Goal: Task Accomplishment & Management: Complete application form

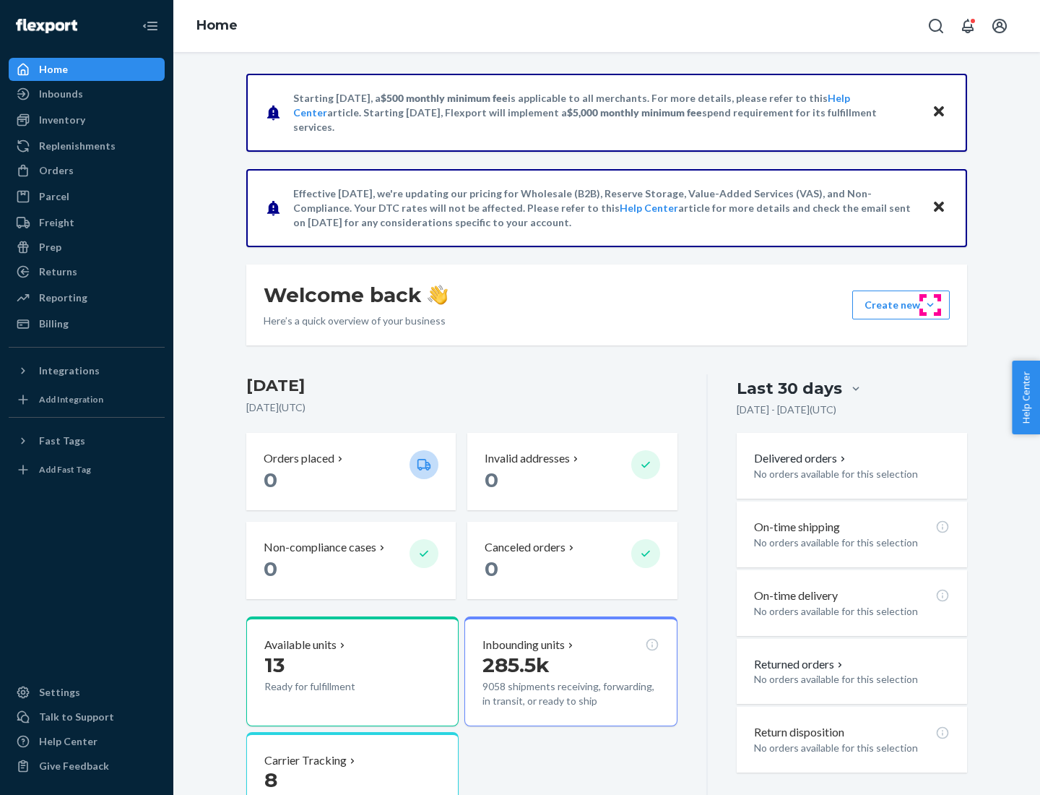
click at [931, 305] on button "Create new Create new inbound Create new order Create new product" at bounding box center [902, 304] width 98 height 29
click at [87, 94] on div "Inbounds" at bounding box center [86, 94] width 153 height 20
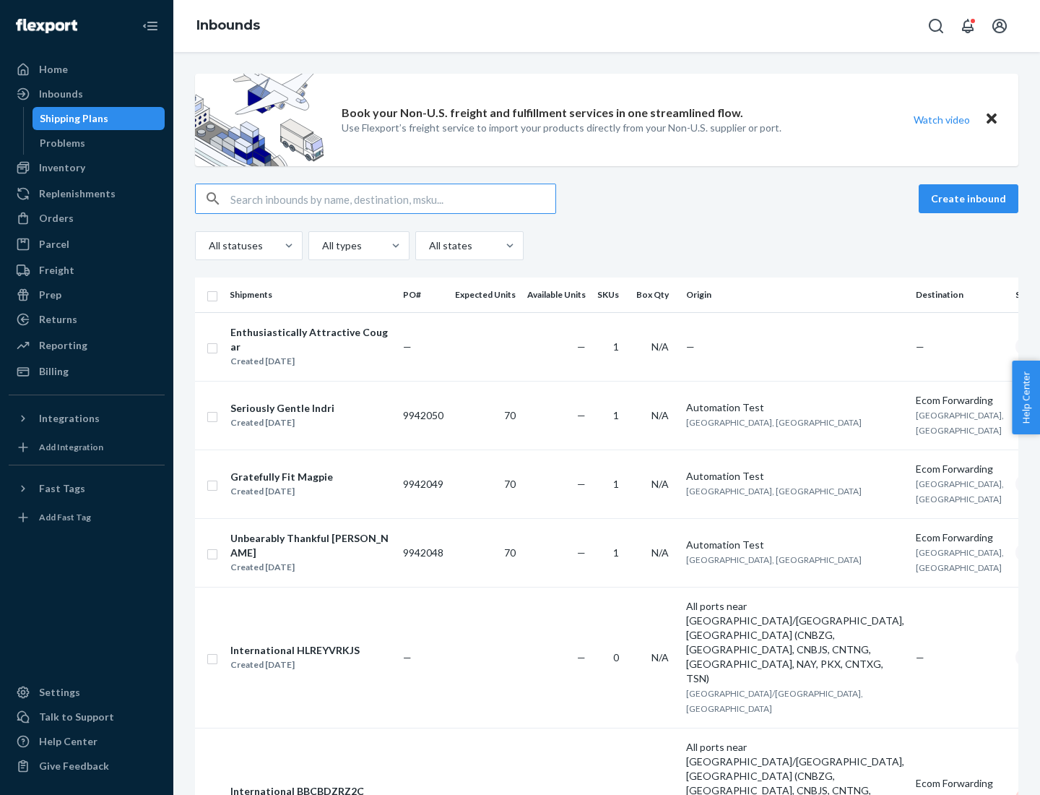
click at [971, 199] on button "Create inbound" at bounding box center [969, 198] width 100 height 29
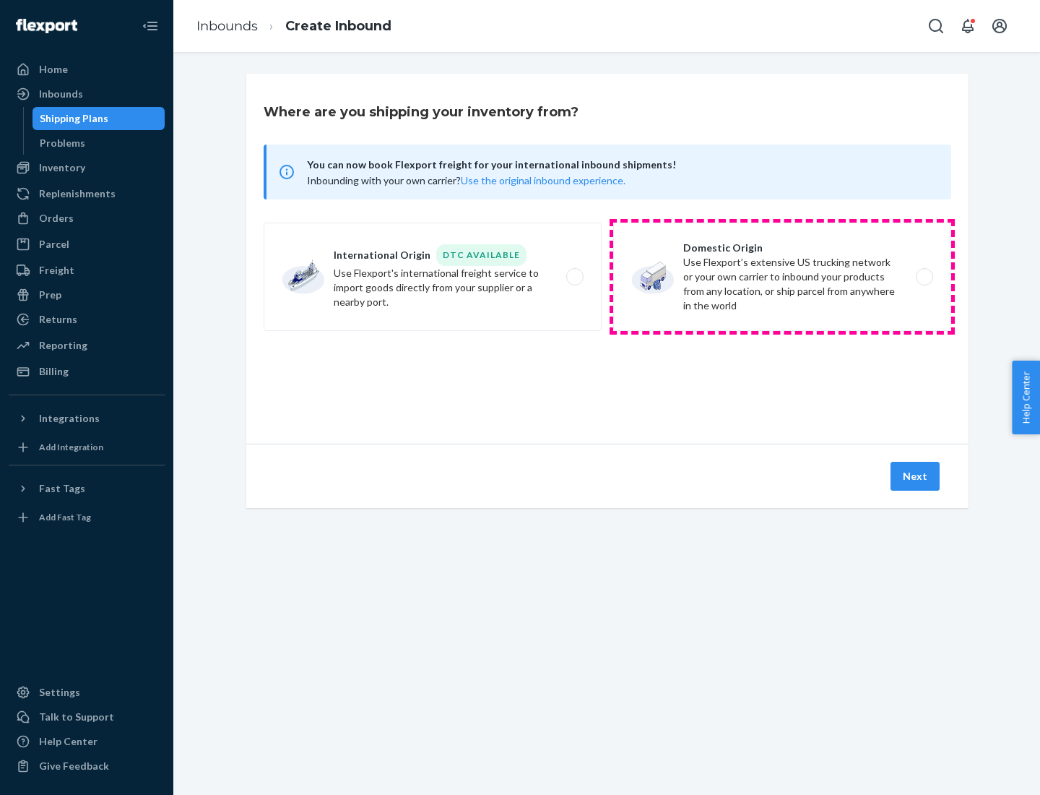
click at [783, 277] on label "Domestic Origin Use Flexport’s extensive US trucking network or your own carrie…" at bounding box center [782, 277] width 338 height 108
click at [924, 277] on input "Domestic Origin Use Flexport’s extensive US trucking network or your own carrie…" at bounding box center [928, 276] width 9 height 9
radio input "true"
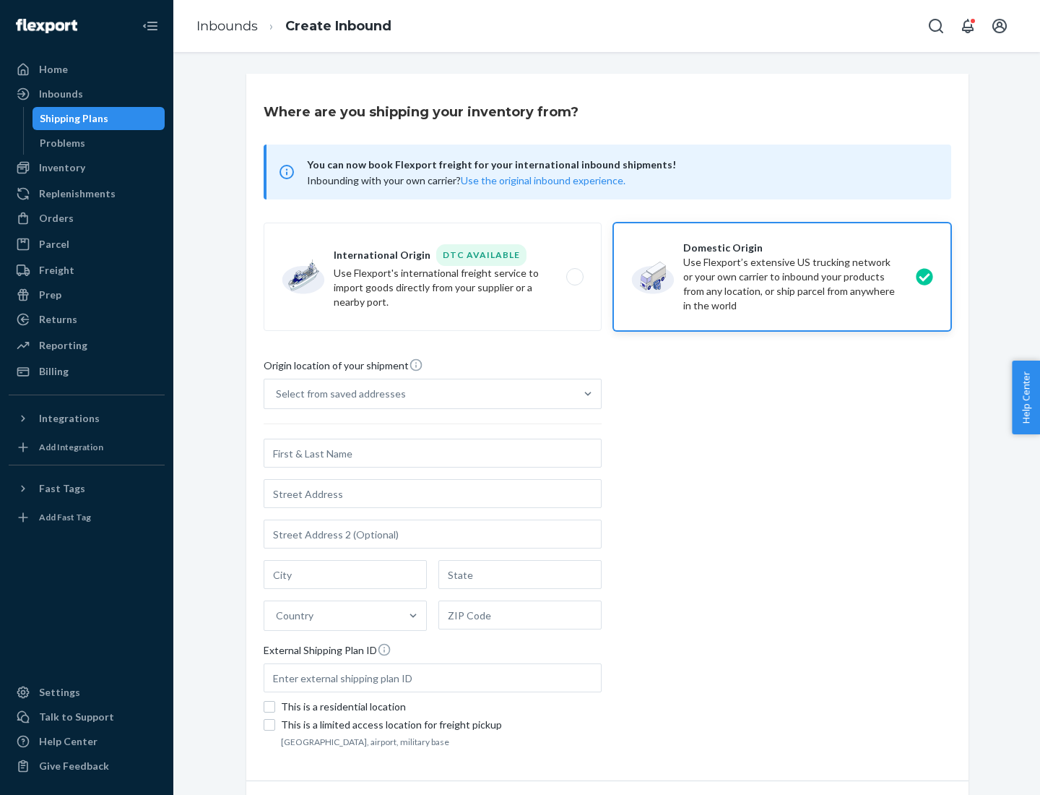
click at [337, 394] on div "Select from saved addresses" at bounding box center [341, 394] width 130 height 14
click at [277, 394] on input "Select from saved addresses" at bounding box center [276, 394] width 1 height 14
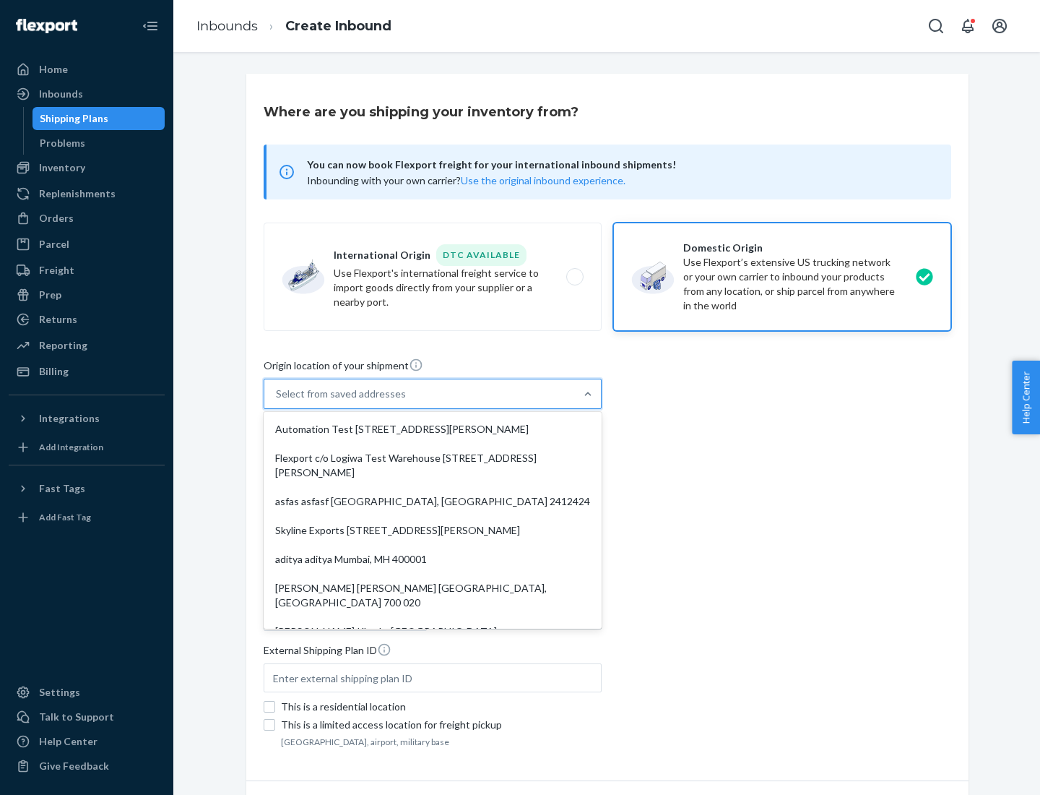
scroll to position [6, 0]
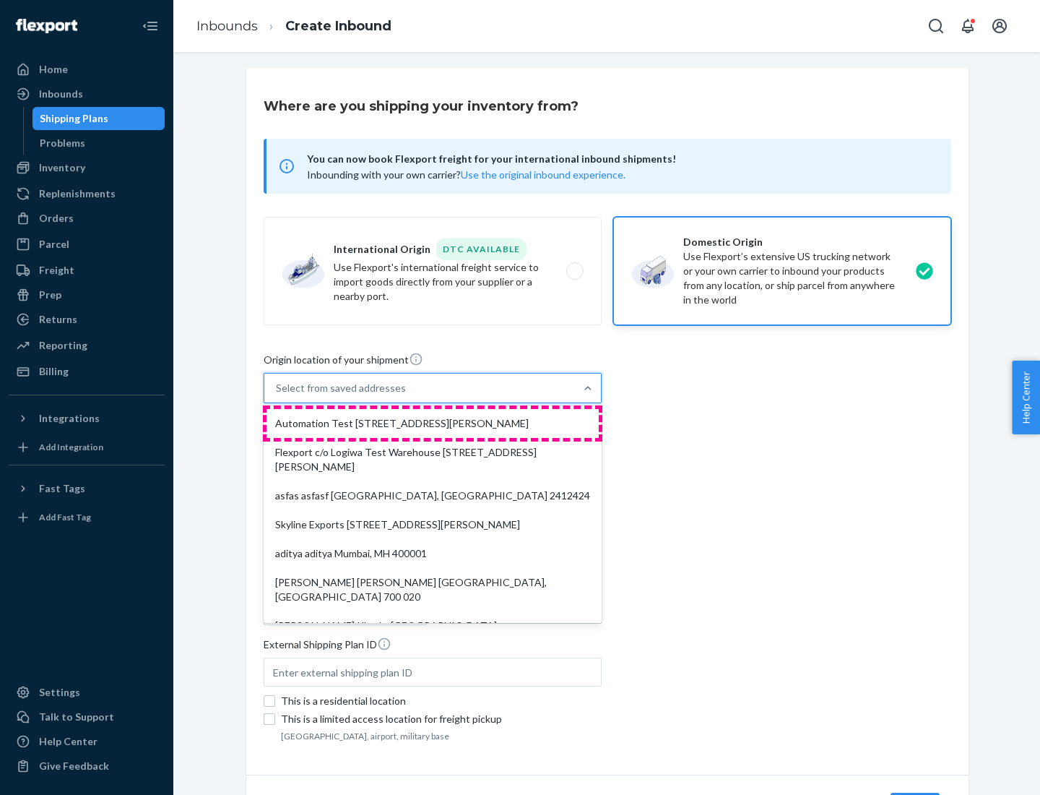
click at [433, 423] on div "Automation Test [STREET_ADDRESS][PERSON_NAME]" at bounding box center [433, 423] width 332 height 29
click at [277, 395] on input "option Automation Test [STREET_ADDRESS][PERSON_NAME]. 9 results available. Use …" at bounding box center [276, 388] width 1 height 14
type input "Automation Test"
type input "9th Floor"
type input "[GEOGRAPHIC_DATA]"
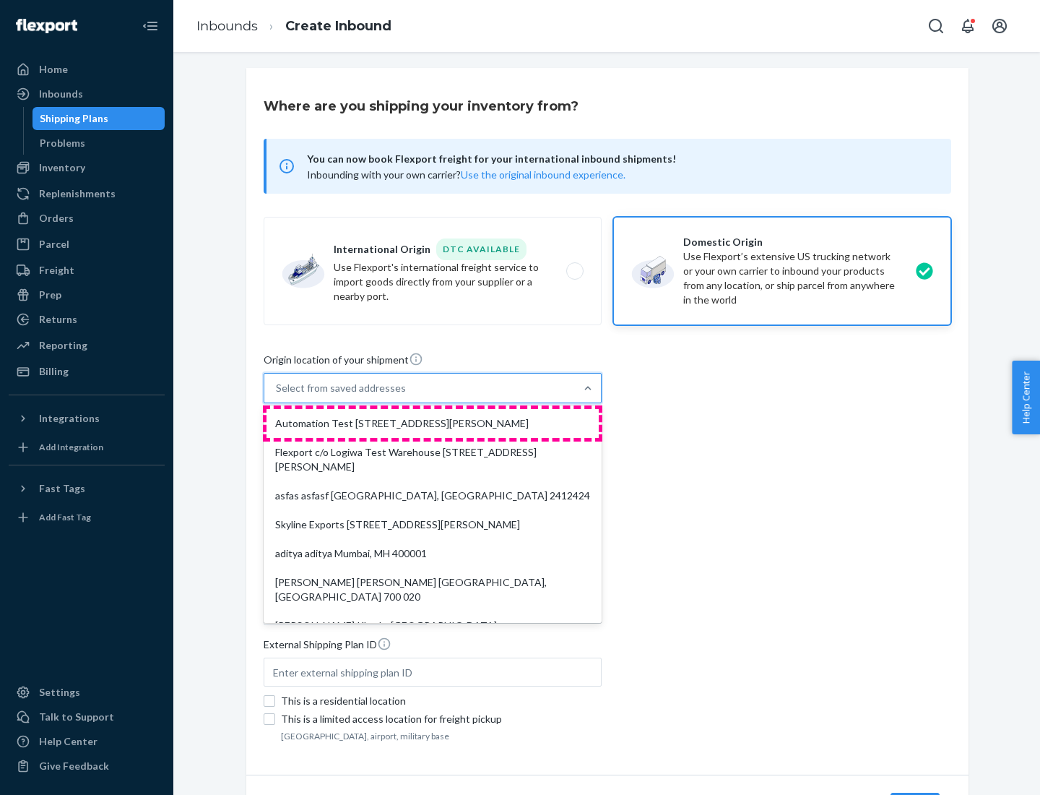
type input "CA"
type input "94104"
type input "[STREET_ADDRESS][PERSON_NAME]"
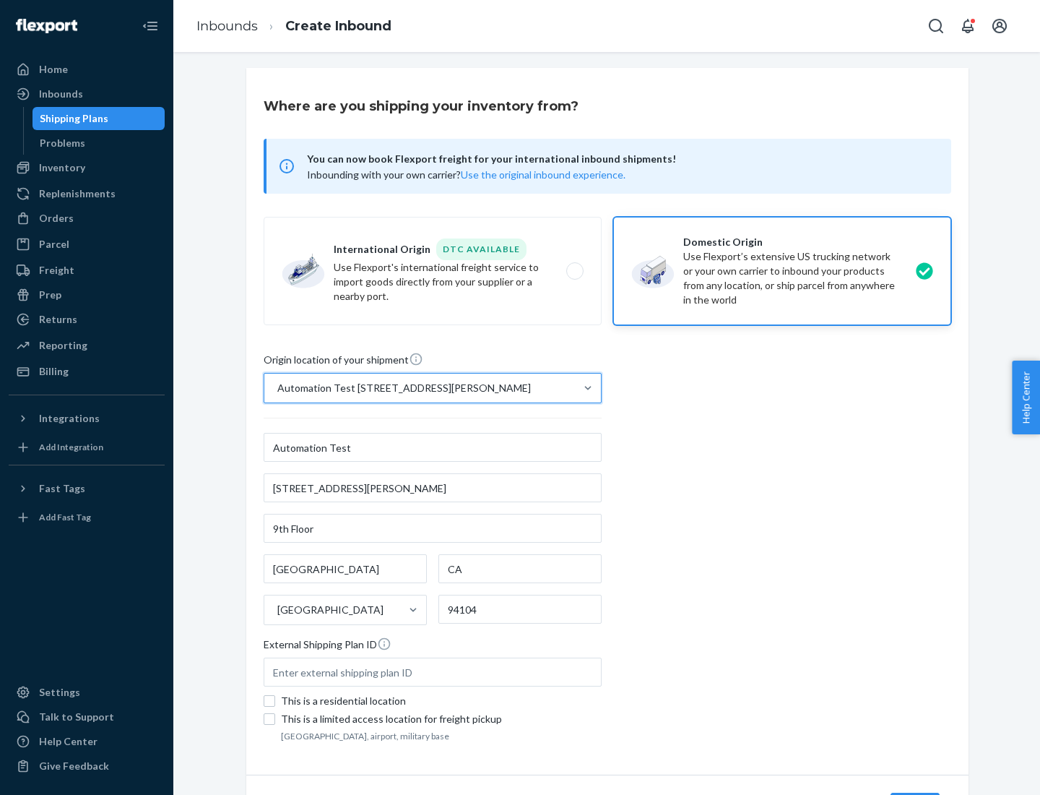
scroll to position [85, 0]
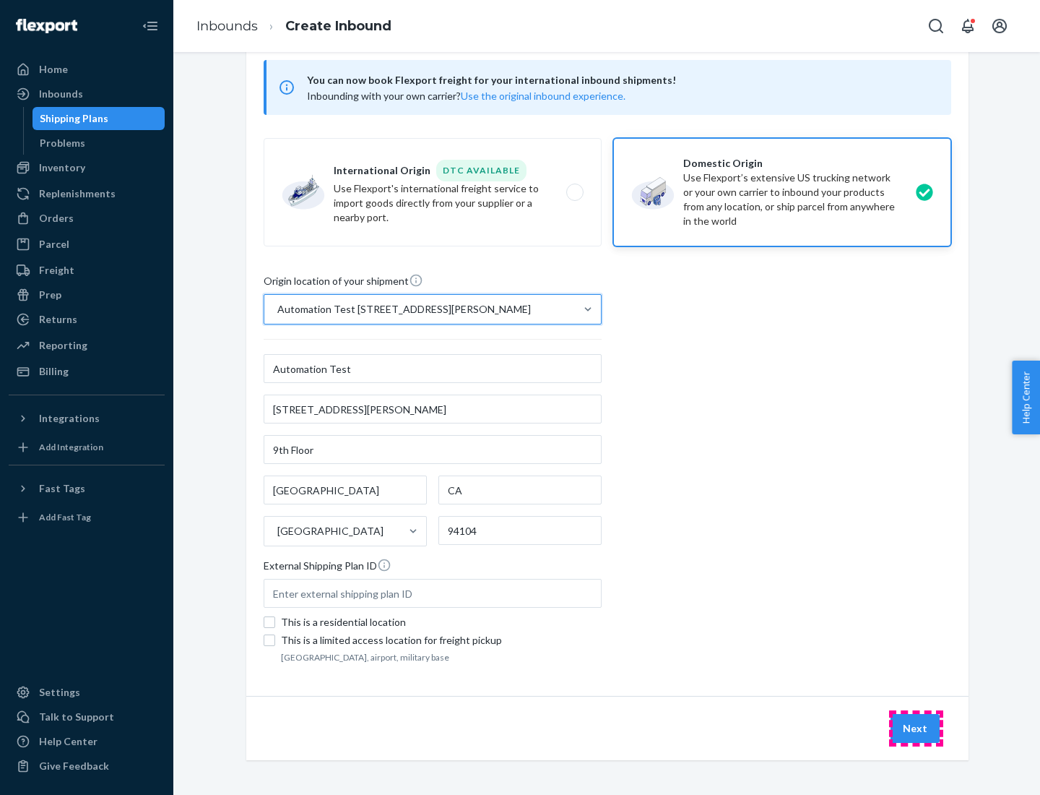
click at [916, 728] on button "Next" at bounding box center [915, 728] width 49 height 29
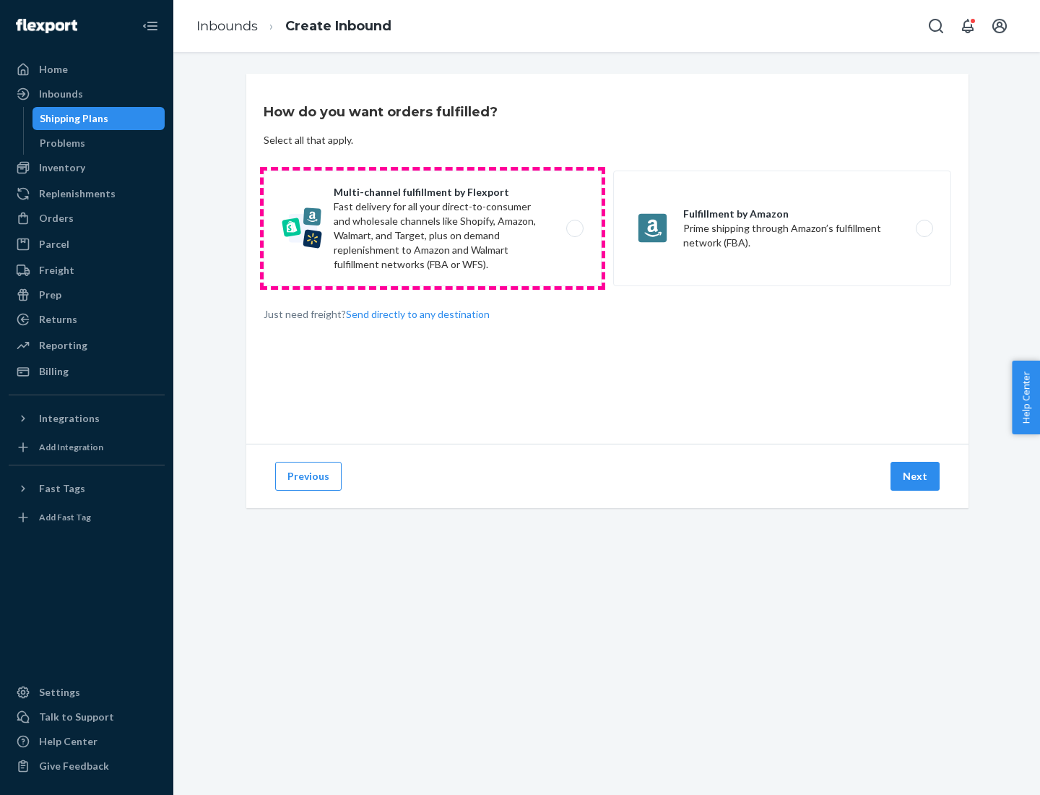
click at [433, 228] on label "Multi-channel fulfillment by Flexport Fast delivery for all your direct-to-cons…" at bounding box center [433, 229] width 338 height 116
click at [574, 228] on input "Multi-channel fulfillment by Flexport Fast delivery for all your direct-to-cons…" at bounding box center [578, 228] width 9 height 9
radio input "true"
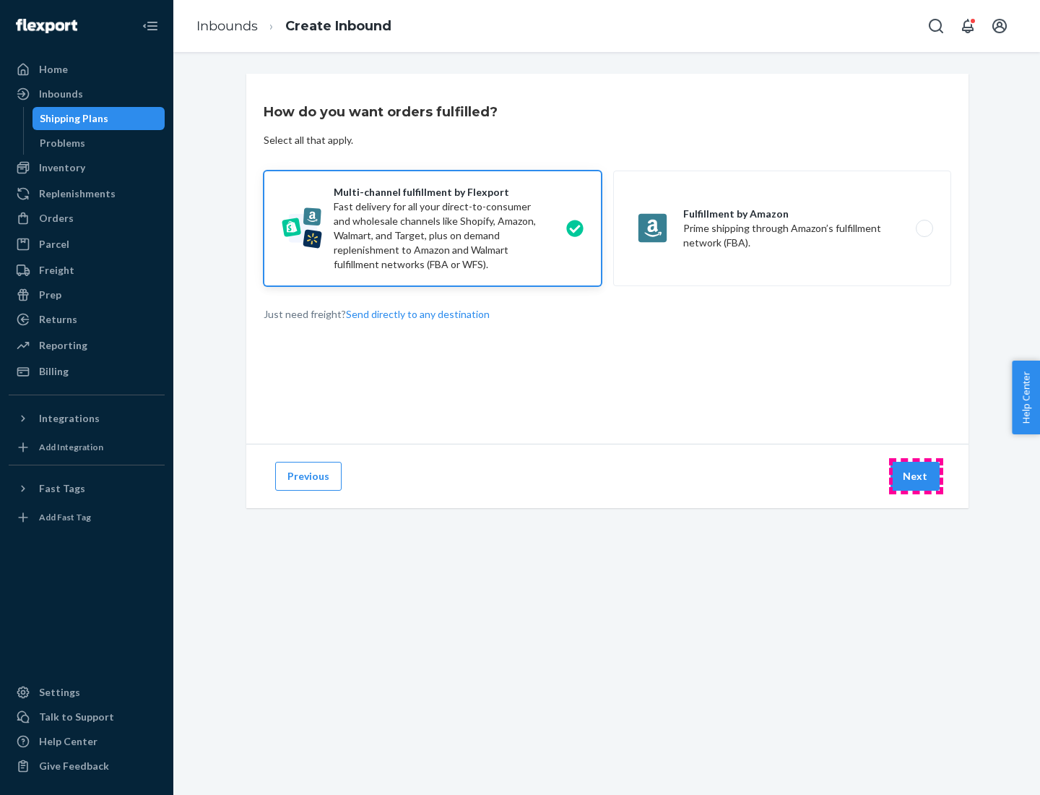
click at [916, 476] on button "Next" at bounding box center [915, 476] width 49 height 29
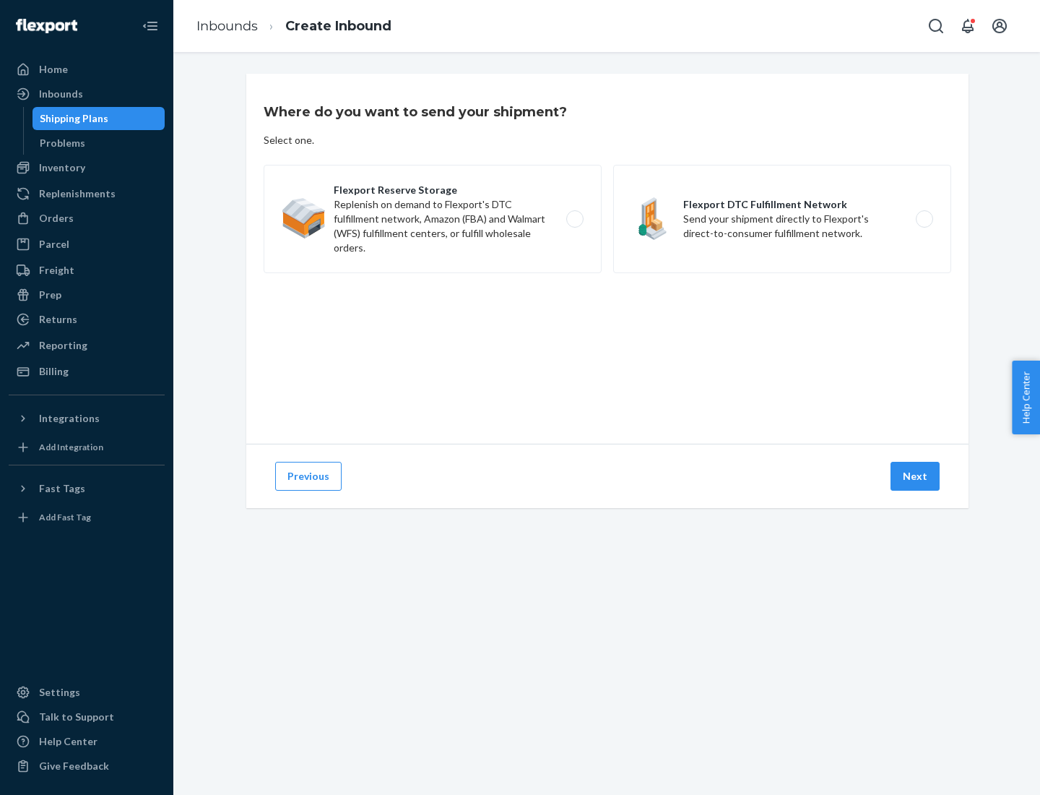
click at [783, 219] on label "Flexport DTC Fulfillment Network Send your shipment directly to Flexport's dire…" at bounding box center [782, 219] width 338 height 108
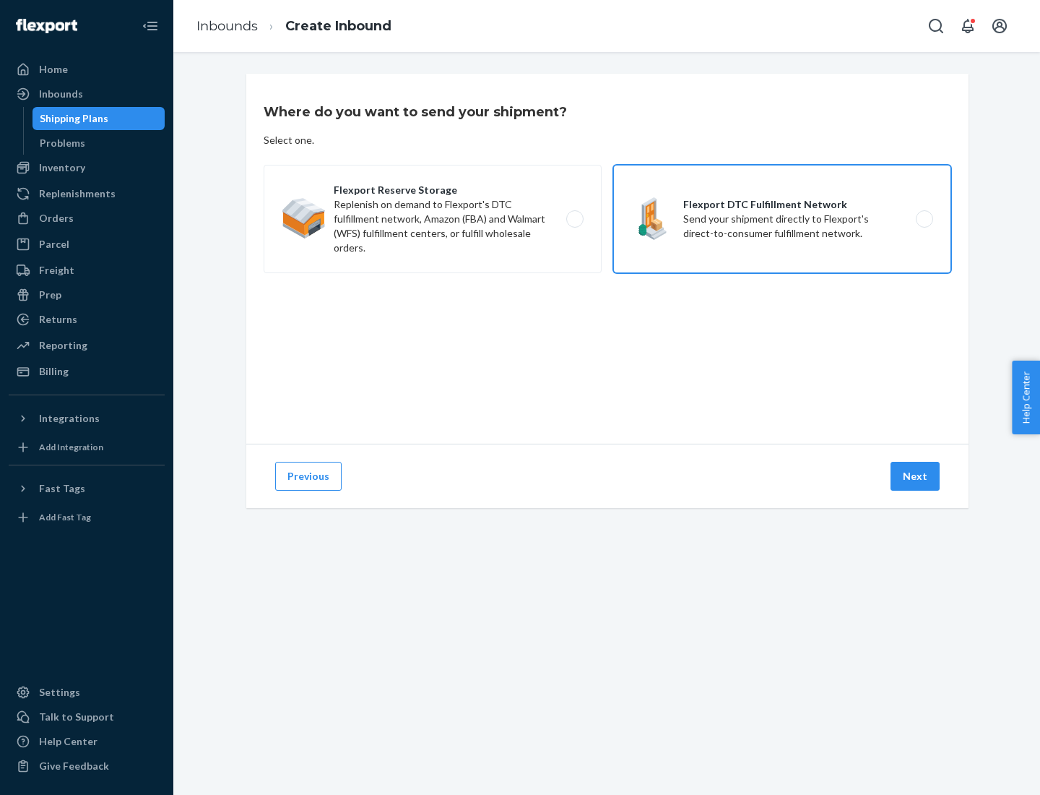
click at [924, 219] on input "Flexport DTC Fulfillment Network Send your shipment directly to Flexport's dire…" at bounding box center [928, 219] width 9 height 9
radio input "true"
click at [916, 476] on button "Next" at bounding box center [915, 476] width 49 height 29
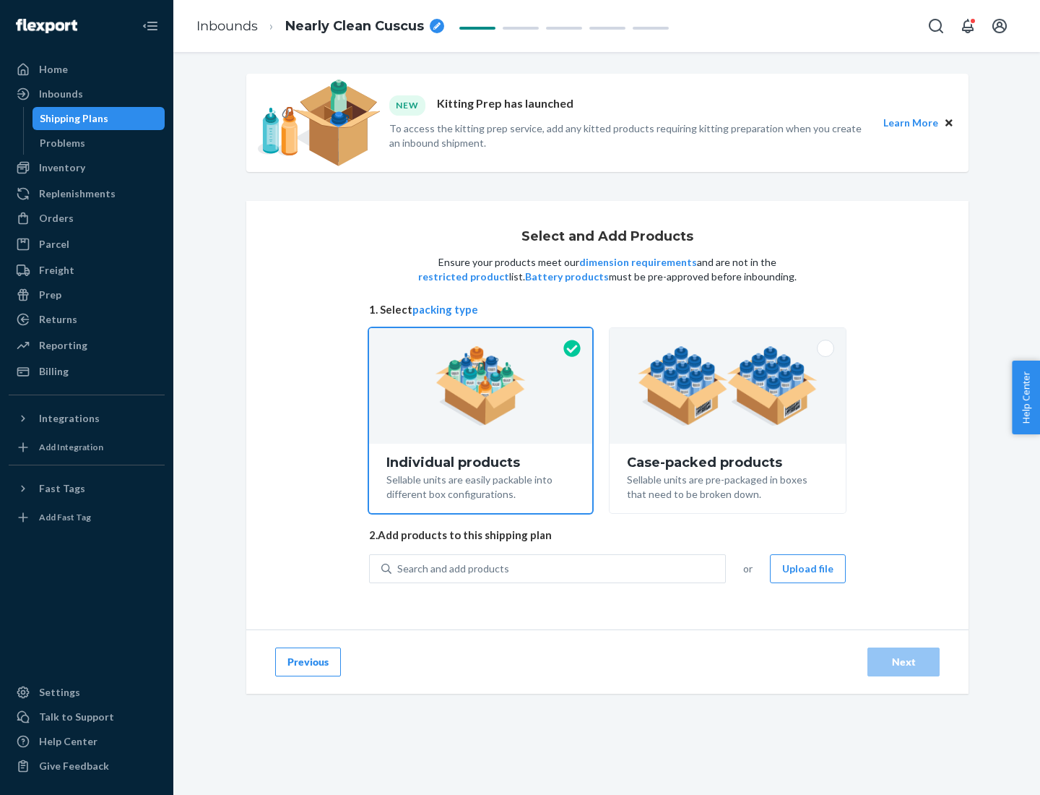
click at [728, 386] on img at bounding box center [728, 385] width 180 height 79
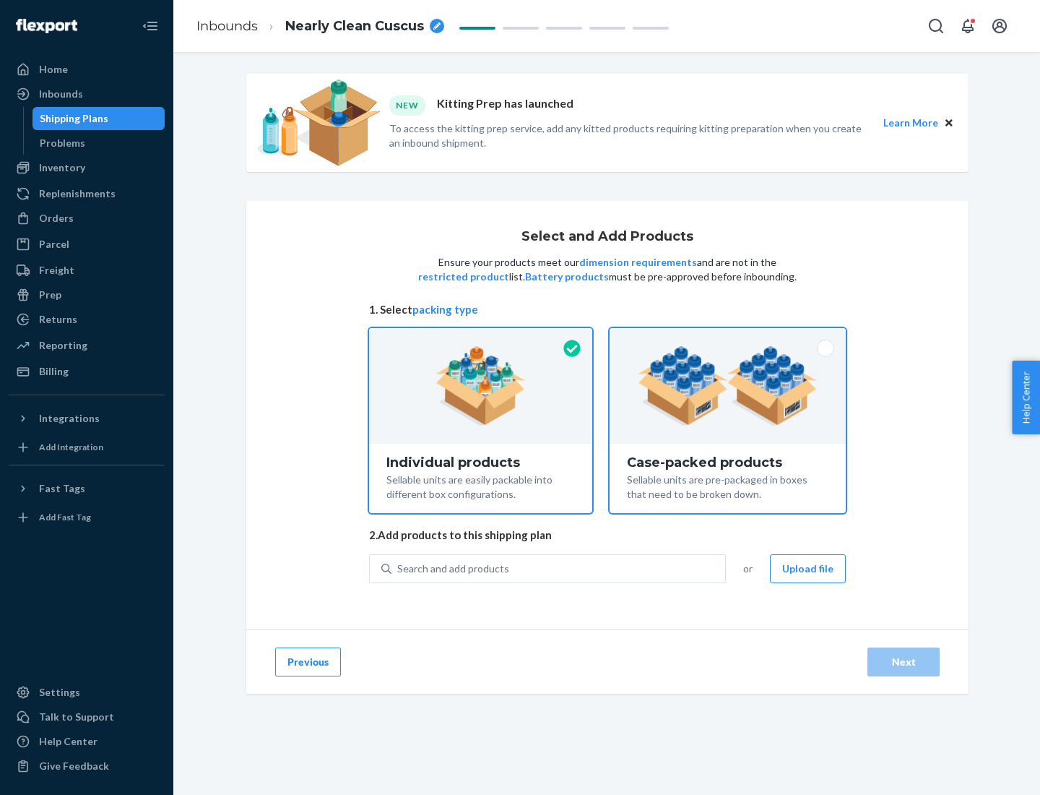
click at [728, 337] on input "Case-packed products Sellable units are pre-packaged in boxes that need to be b…" at bounding box center [727, 332] width 9 height 9
radio input "true"
radio input "false"
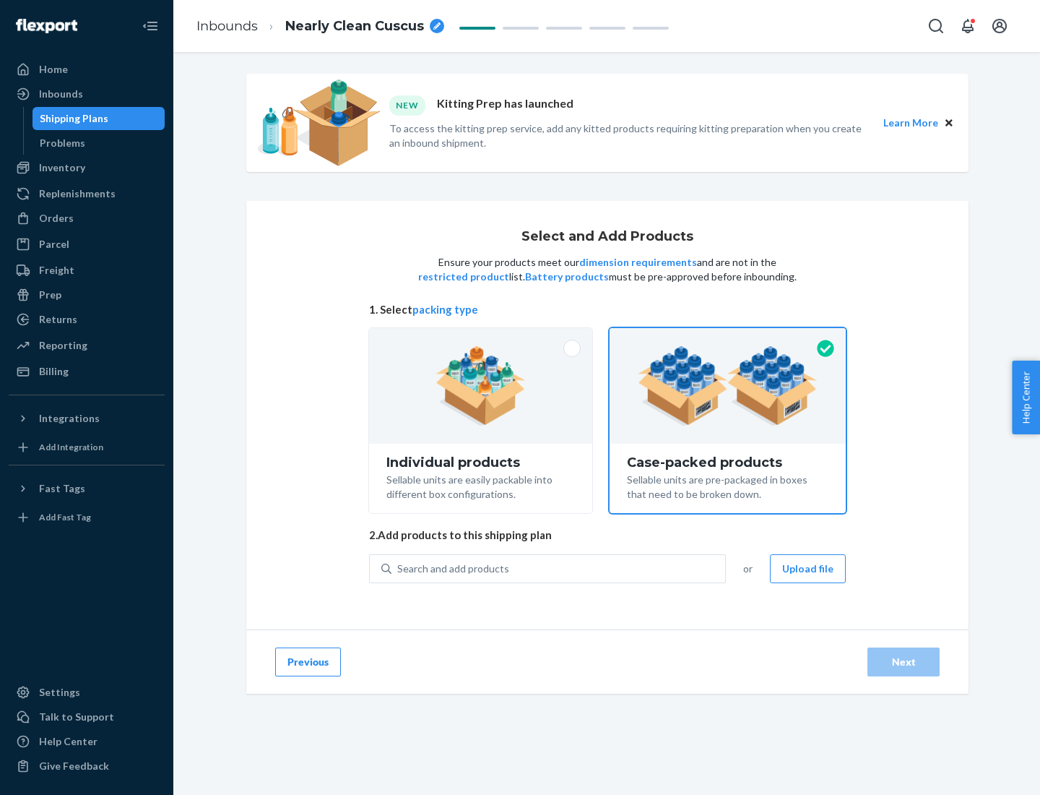
click at [559, 568] on div "Search and add products" at bounding box center [559, 569] width 334 height 26
click at [399, 568] on input "Search and add products" at bounding box center [397, 568] width 1 height 14
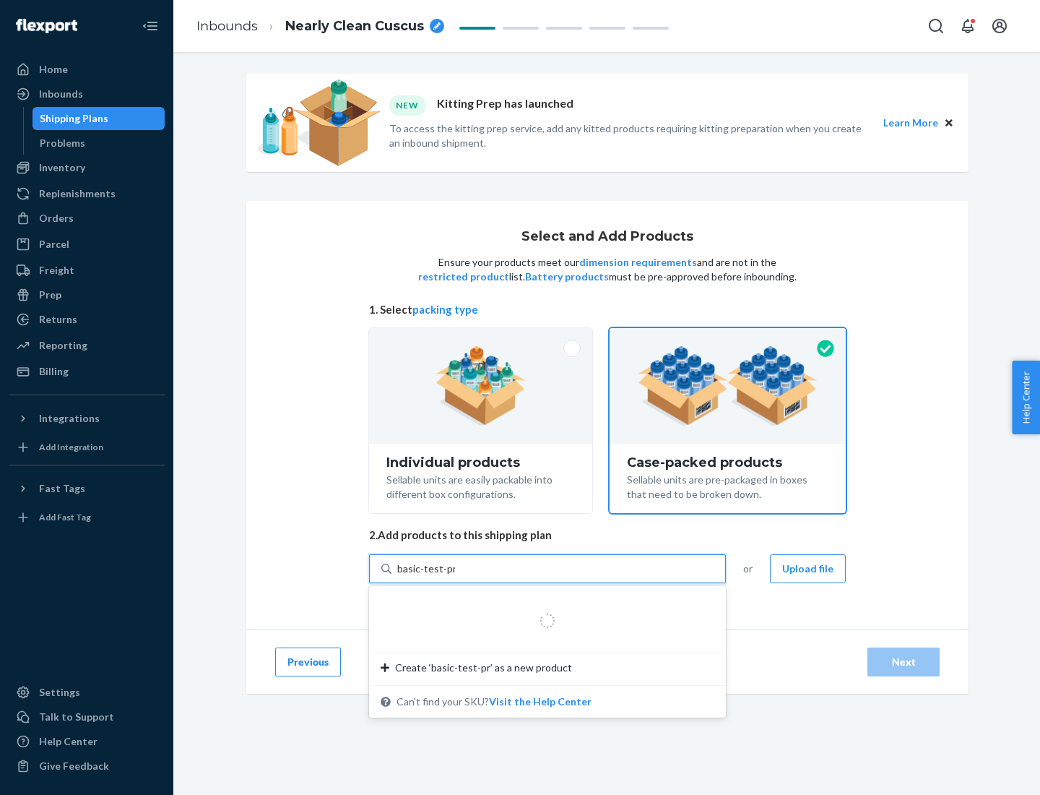
type input "basic-test-product-1"
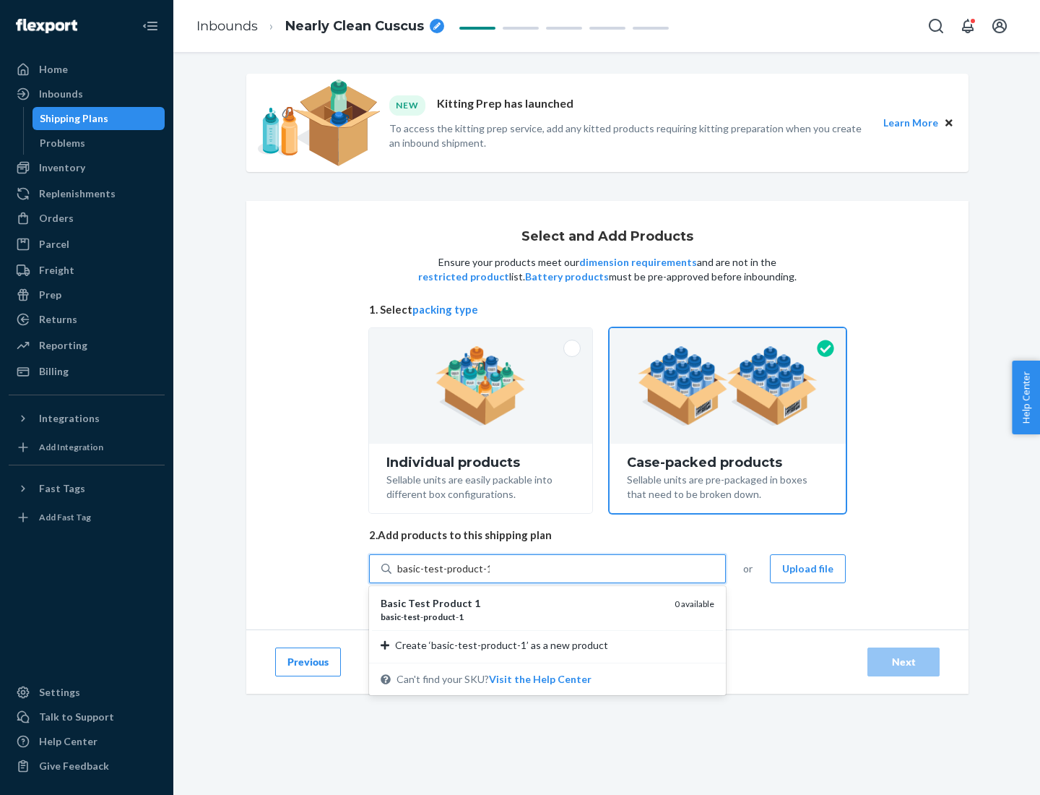
click at [522, 616] on div "basic - test - product - 1" at bounding box center [522, 617] width 283 height 12
click at [490, 576] on input "basic-test-product-1" at bounding box center [443, 568] width 92 height 14
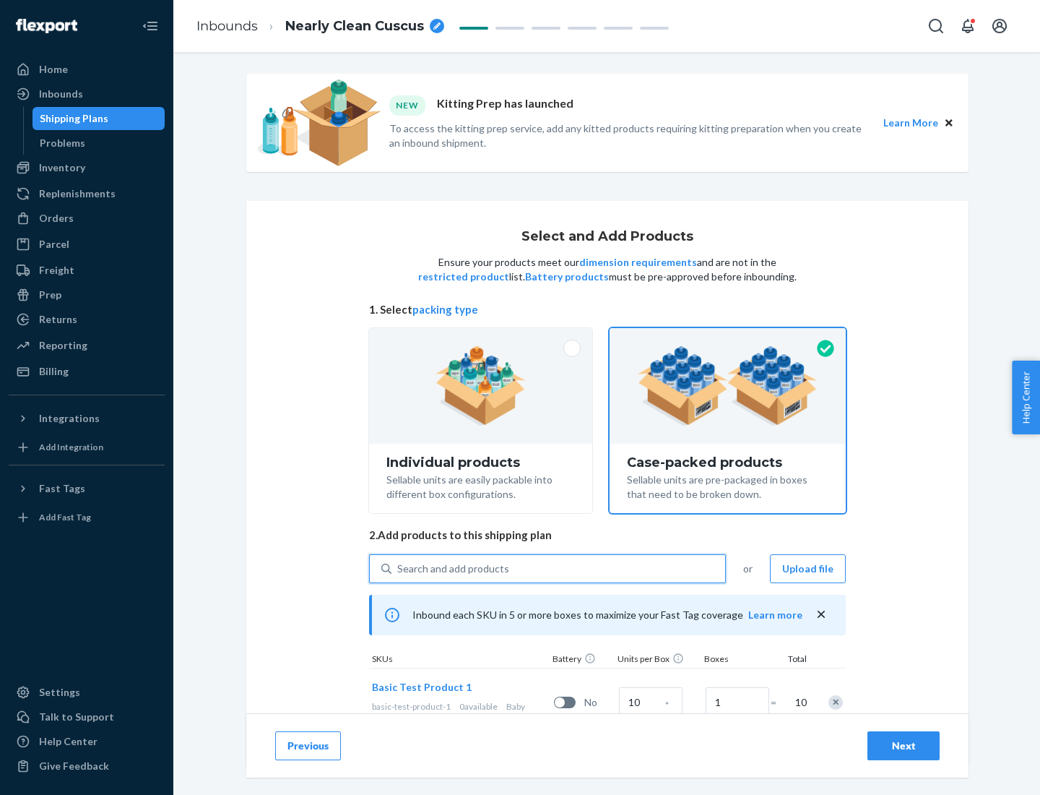
scroll to position [52, 0]
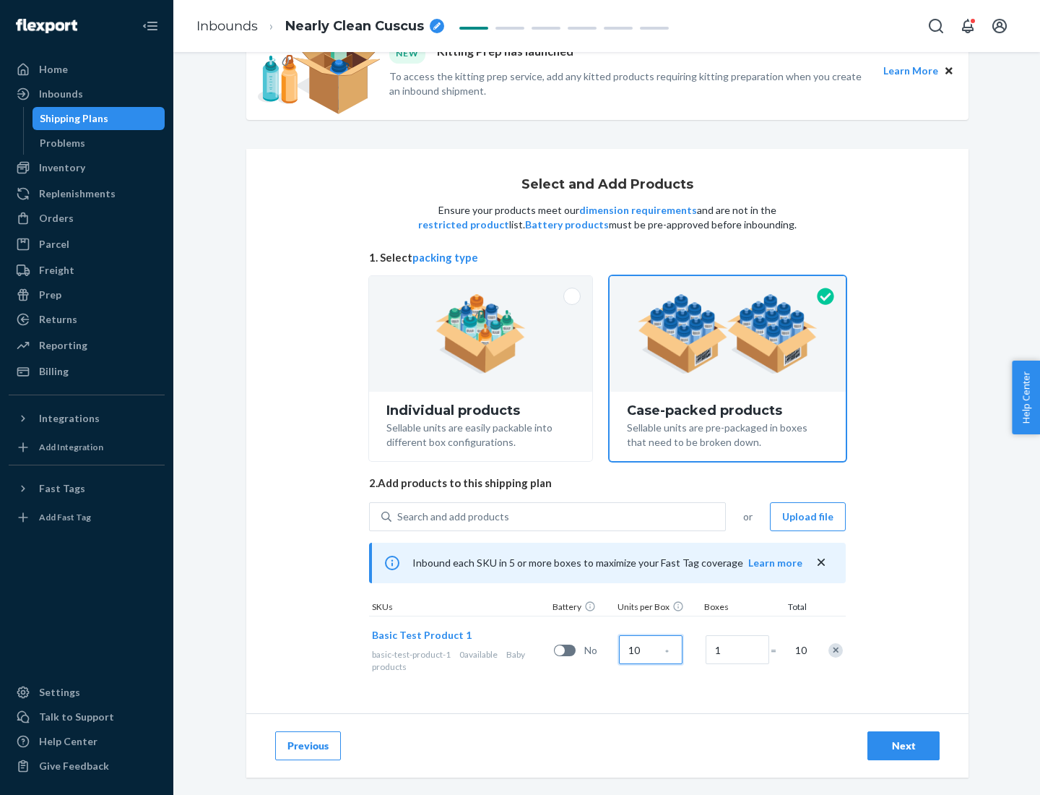
type input "10"
type input "7"
click at [904, 746] on div "Next" at bounding box center [904, 745] width 48 height 14
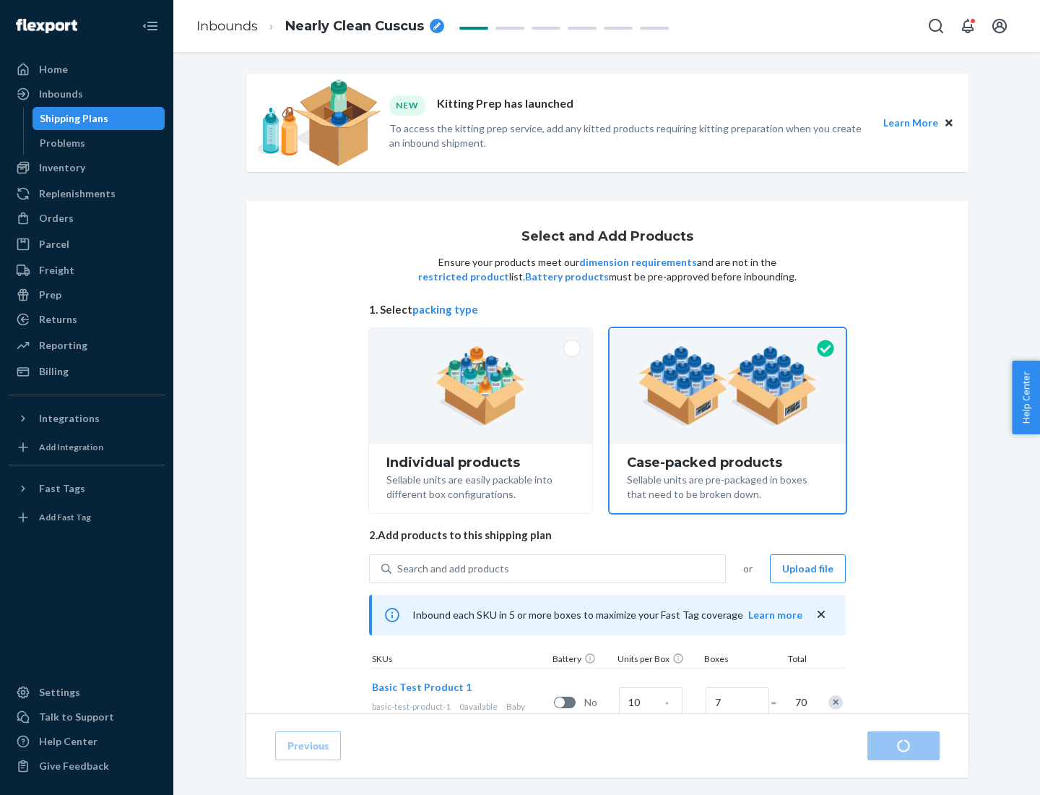
radio input "true"
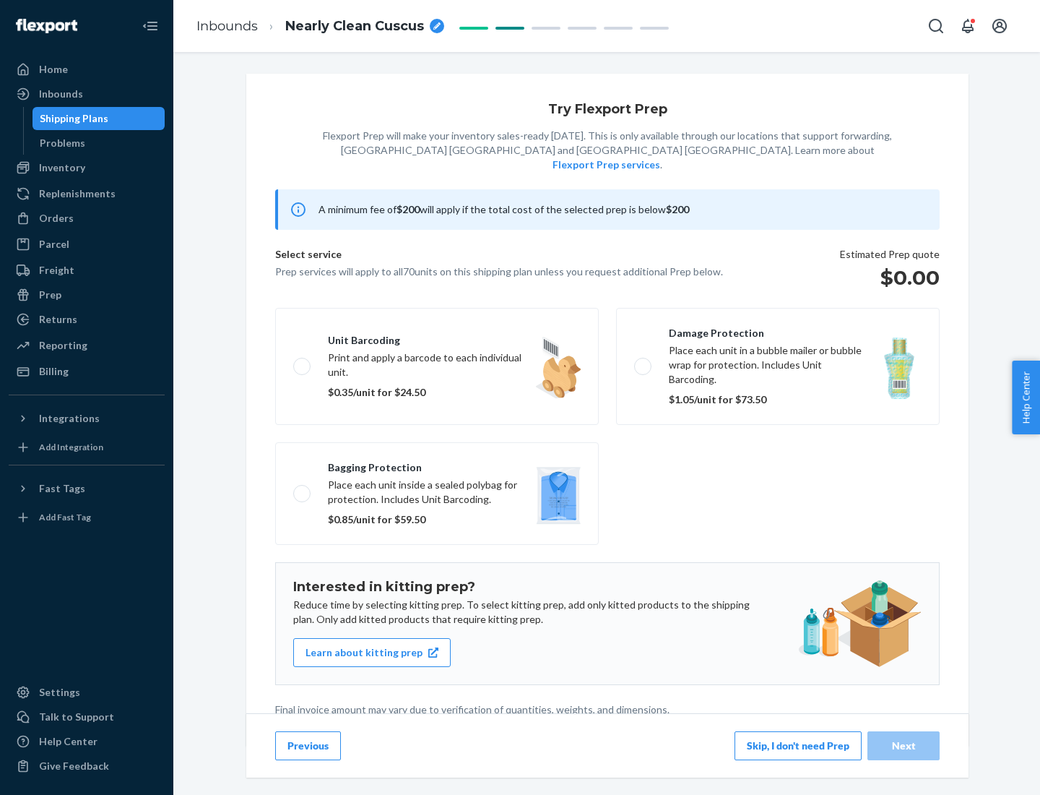
scroll to position [4, 0]
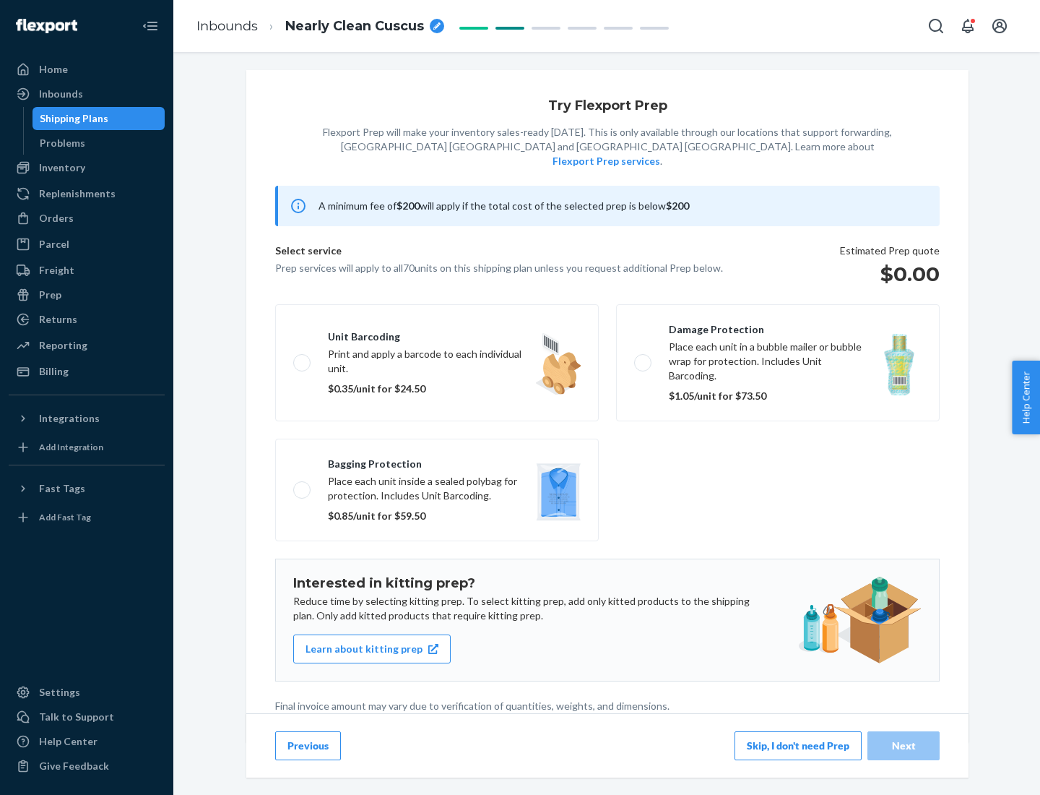
click at [437, 460] on label "Bagging protection Place each unit inside a sealed polybag for protection. Incl…" at bounding box center [437, 490] width 324 height 103
click at [303, 485] on input "Bagging protection Place each unit inside a sealed polybag for protection. Incl…" at bounding box center [297, 489] width 9 height 9
checkbox input "true"
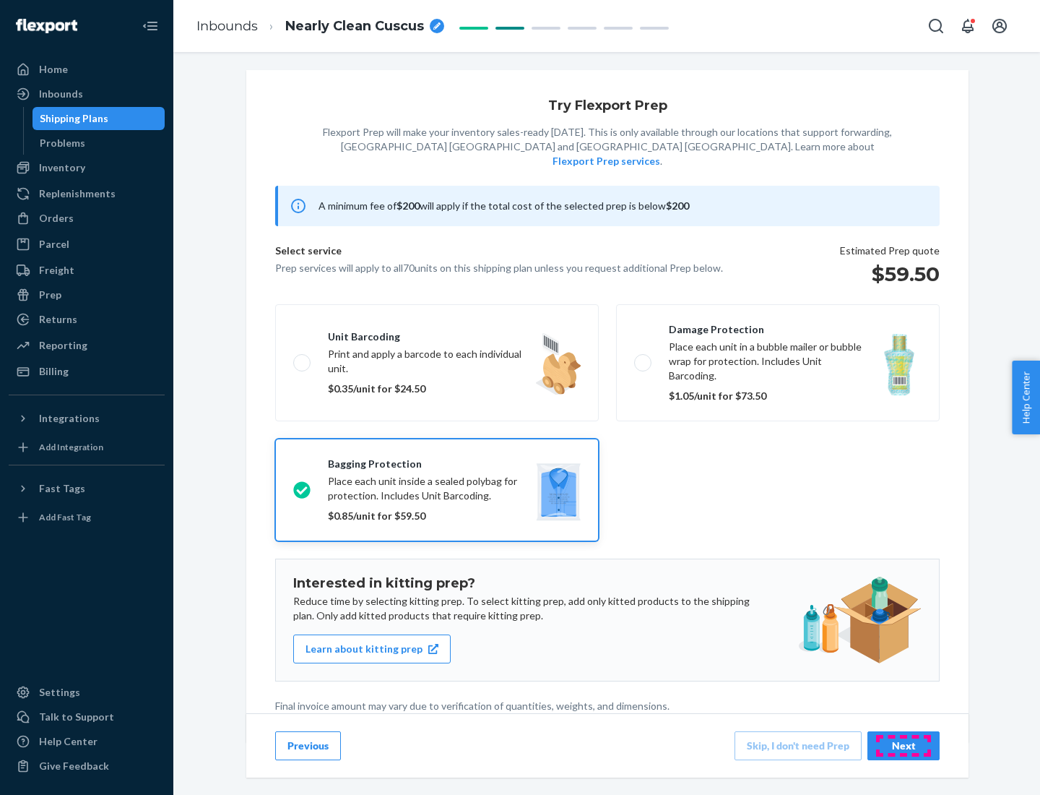
click at [904, 745] on div "Next" at bounding box center [904, 745] width 48 height 14
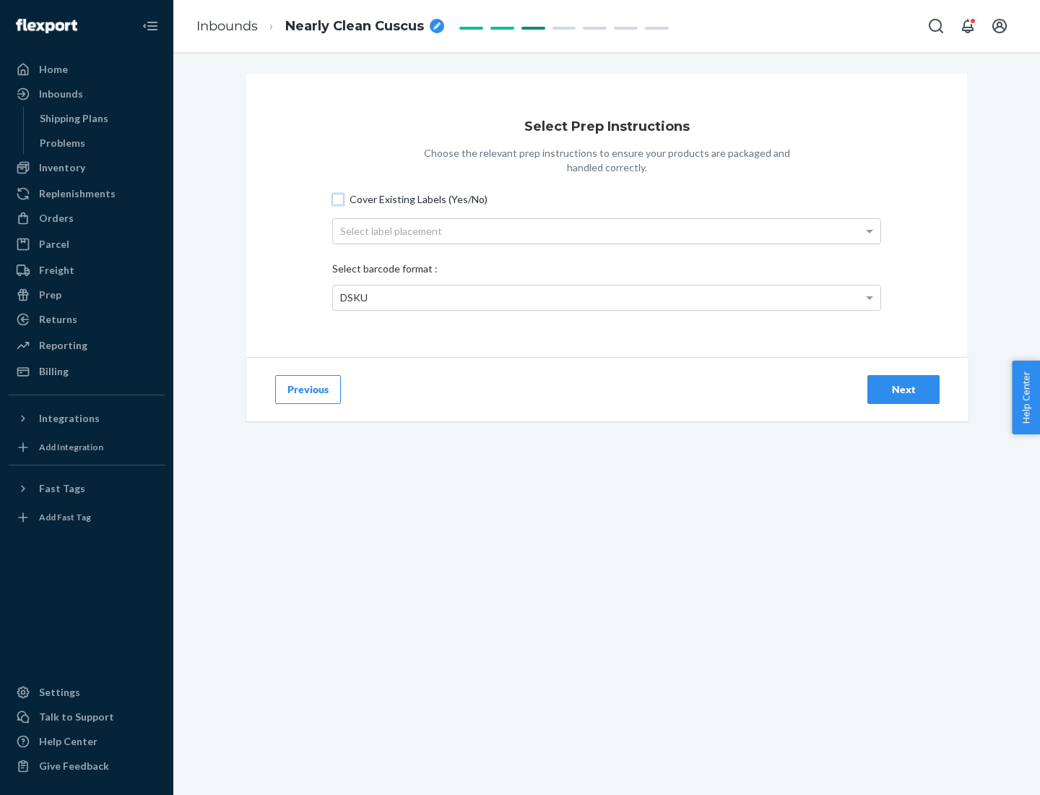
click at [338, 199] on input "Cover Existing Labels (Yes/No)" at bounding box center [338, 200] width 12 height 12
checkbox input "true"
click at [607, 230] on div "Select label placement" at bounding box center [607, 231] width 548 height 25
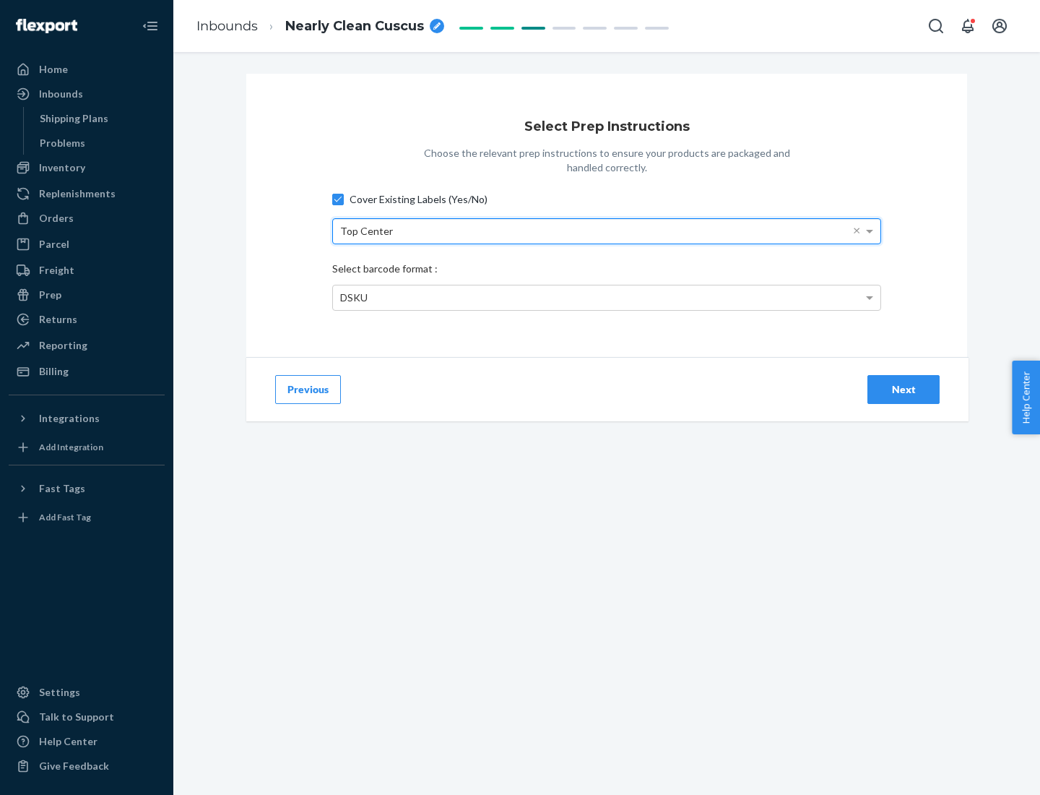
click at [607, 297] on div "DSKU" at bounding box center [607, 297] width 548 height 25
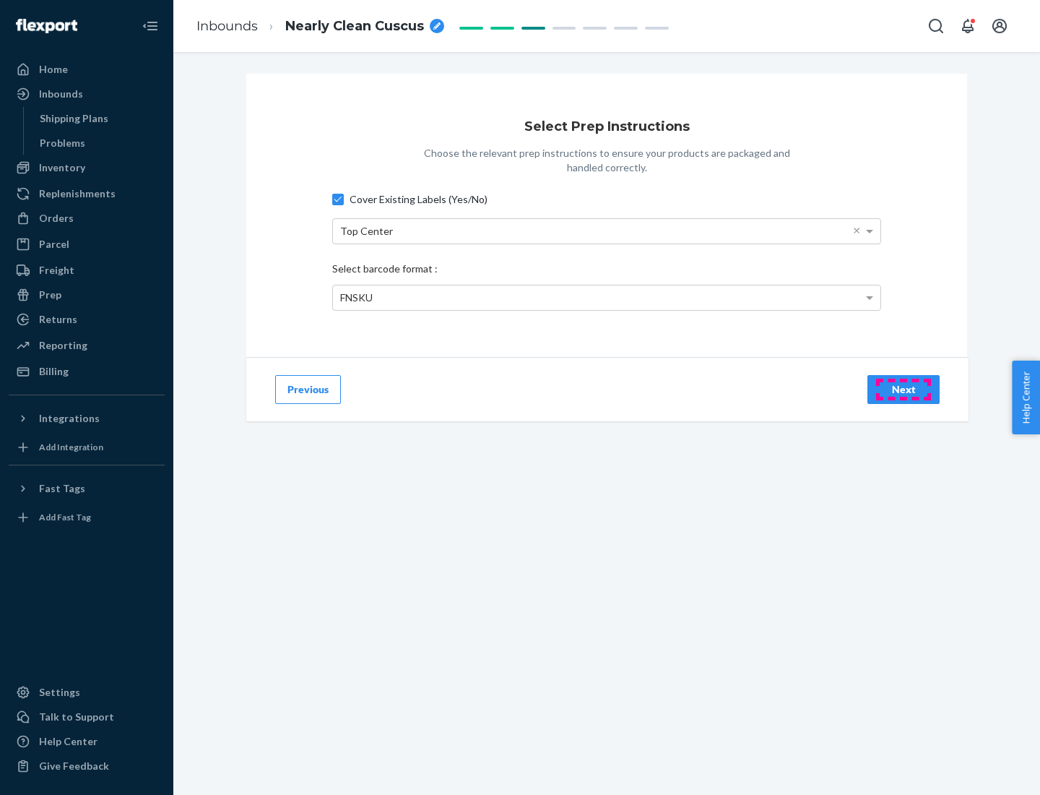
click at [904, 389] on div "Next" at bounding box center [904, 389] width 48 height 14
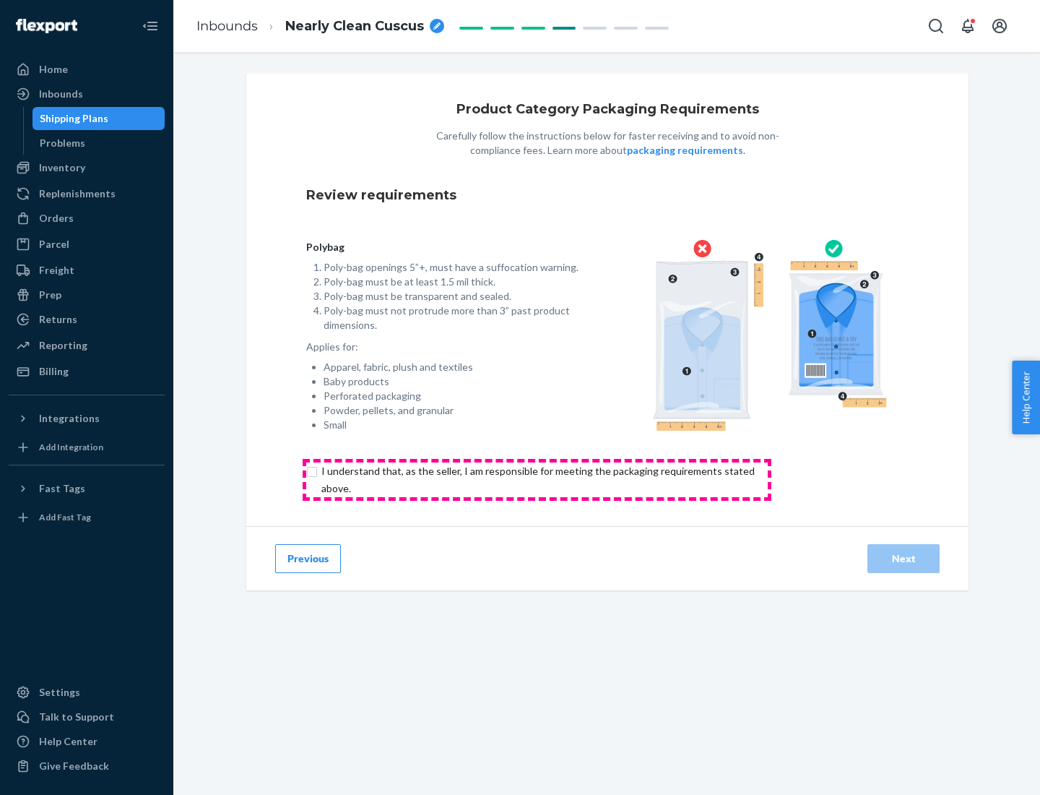
click at [537, 479] on input "checkbox" at bounding box center [546, 479] width 480 height 35
checkbox input "true"
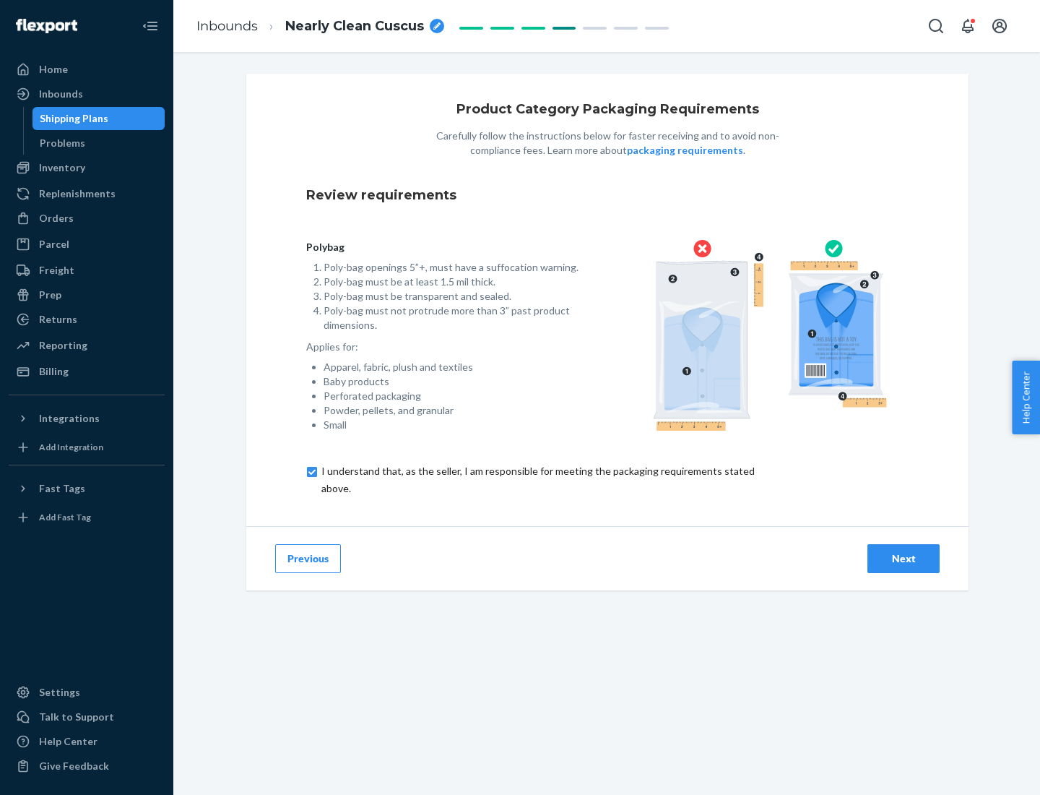
click at [904, 558] on div "Next" at bounding box center [904, 558] width 48 height 14
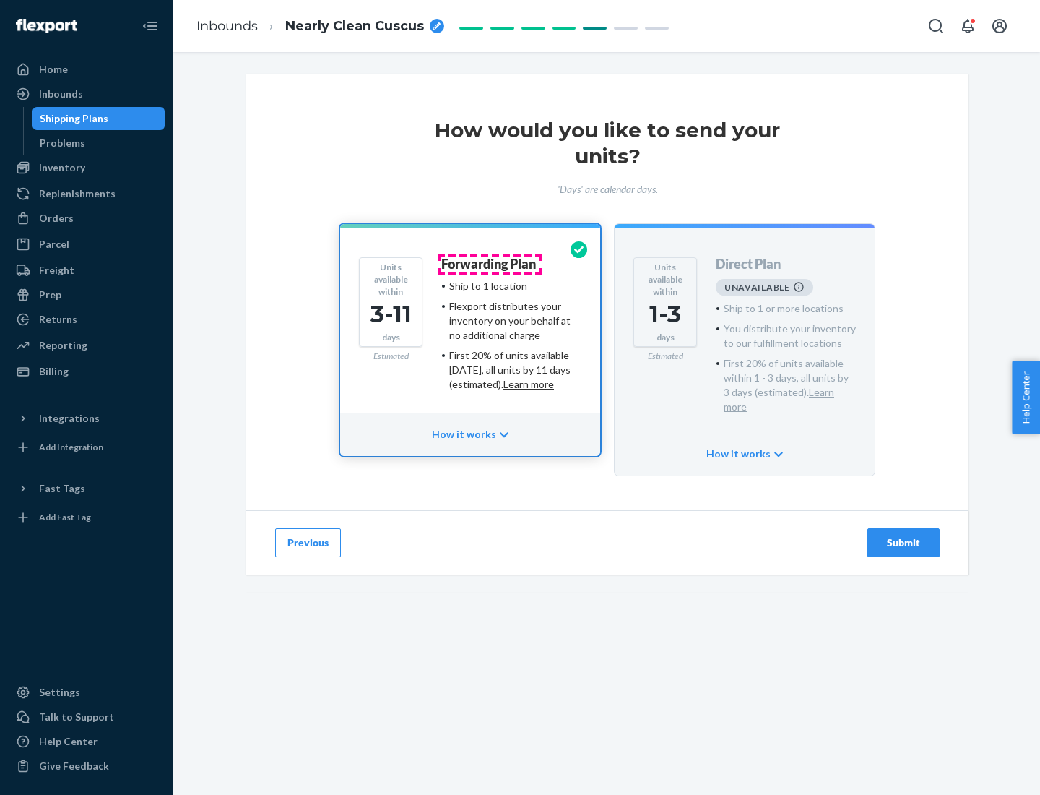
click at [490, 264] on h4 "Forwarding Plan" at bounding box center [488, 264] width 95 height 14
click at [904, 535] on div "Submit" at bounding box center [904, 542] width 48 height 14
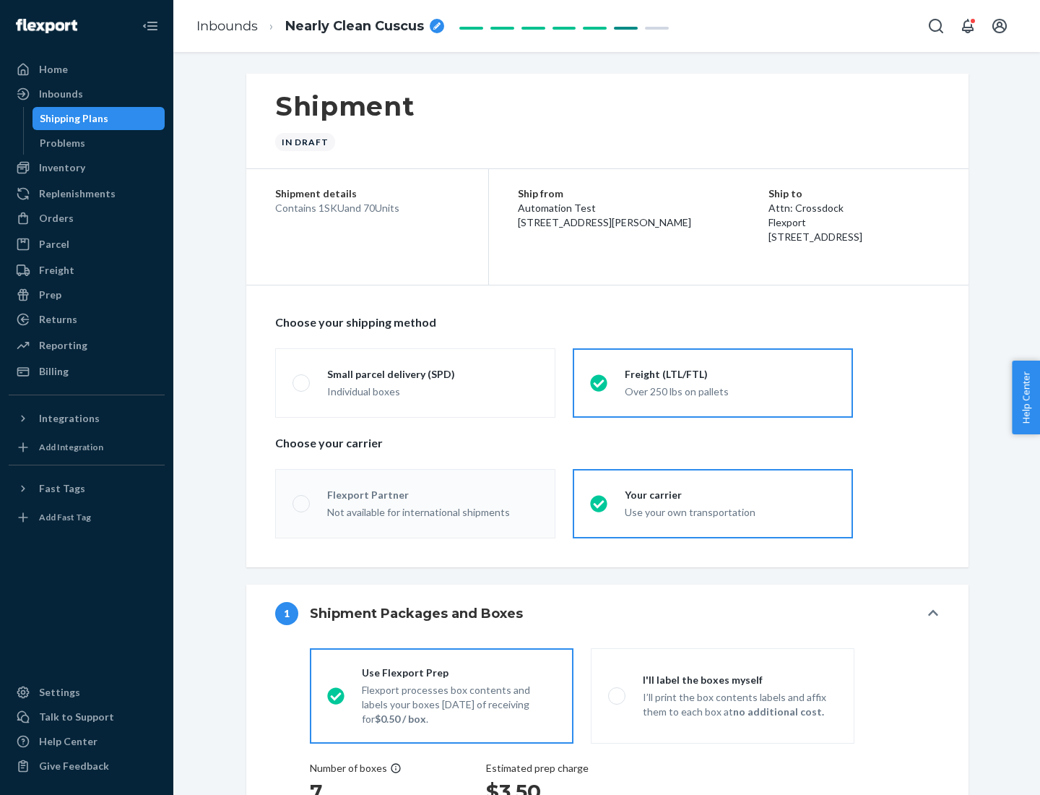
radio input "true"
radio input "false"
radio input "true"
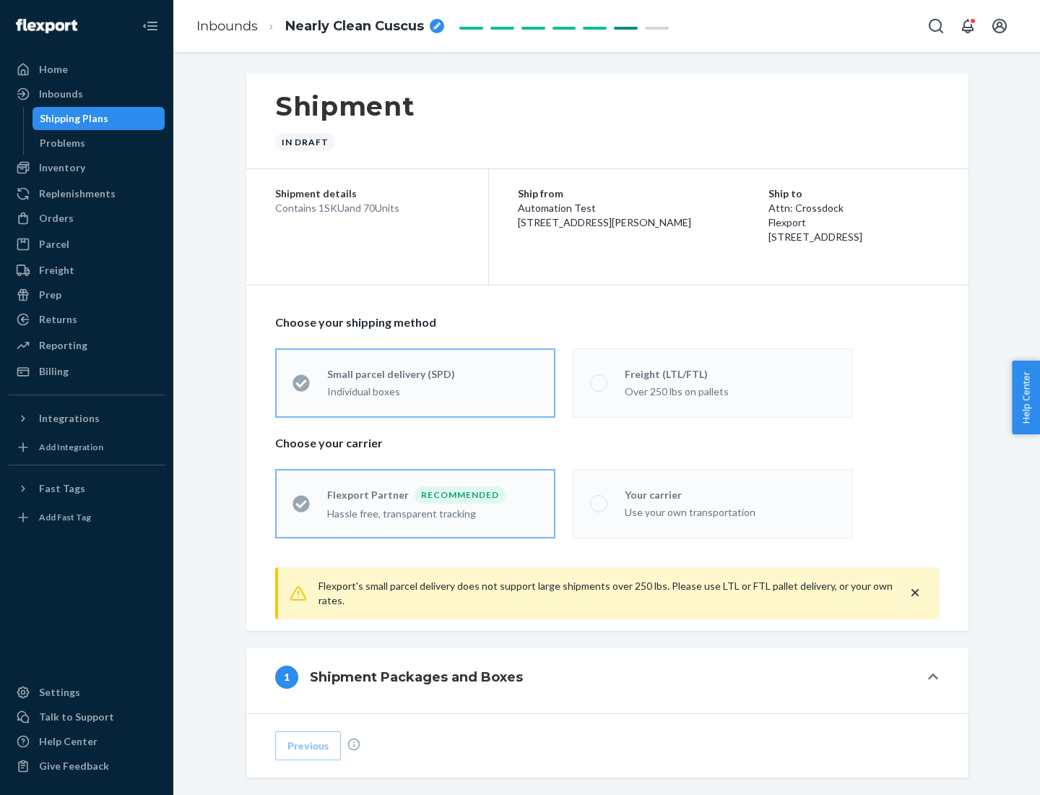
click at [713, 382] on div "Over 250 lbs on pallets" at bounding box center [730, 389] width 211 height 17
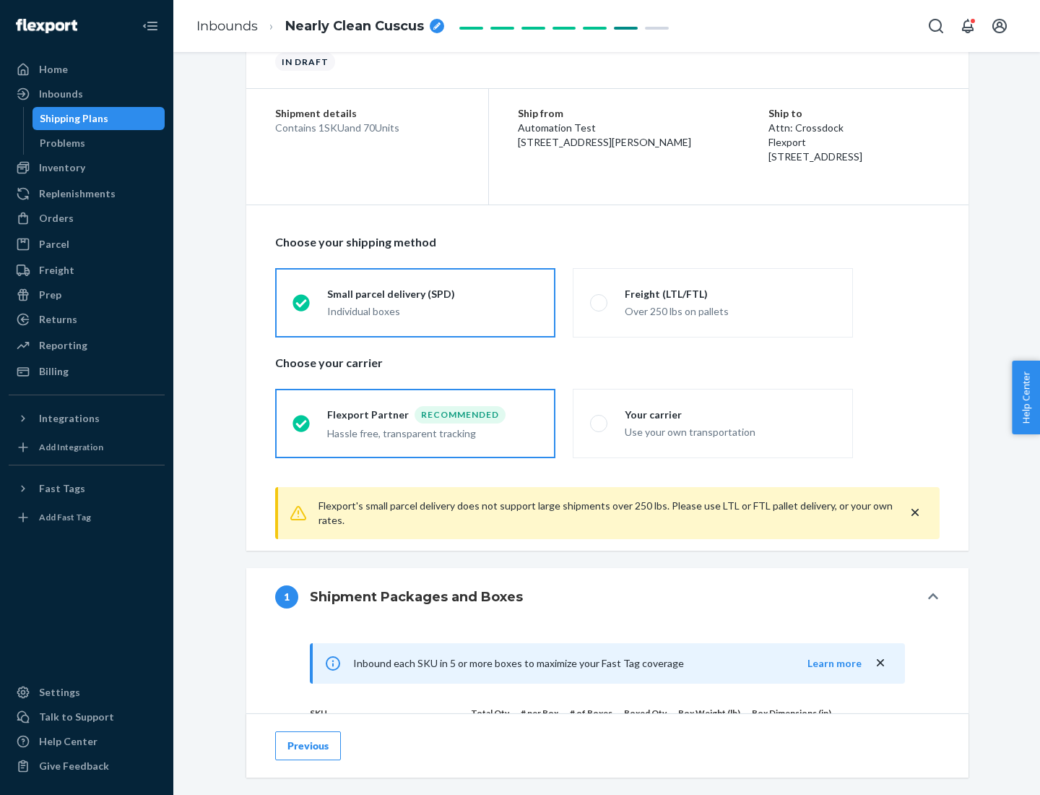
click at [713, 423] on div "Use your own transportation" at bounding box center [730, 430] width 211 height 17
click at [600, 423] on input "Your carrier Use your own transportation" at bounding box center [594, 422] width 9 height 9
radio input "true"
radio input "false"
